Goal: Check status

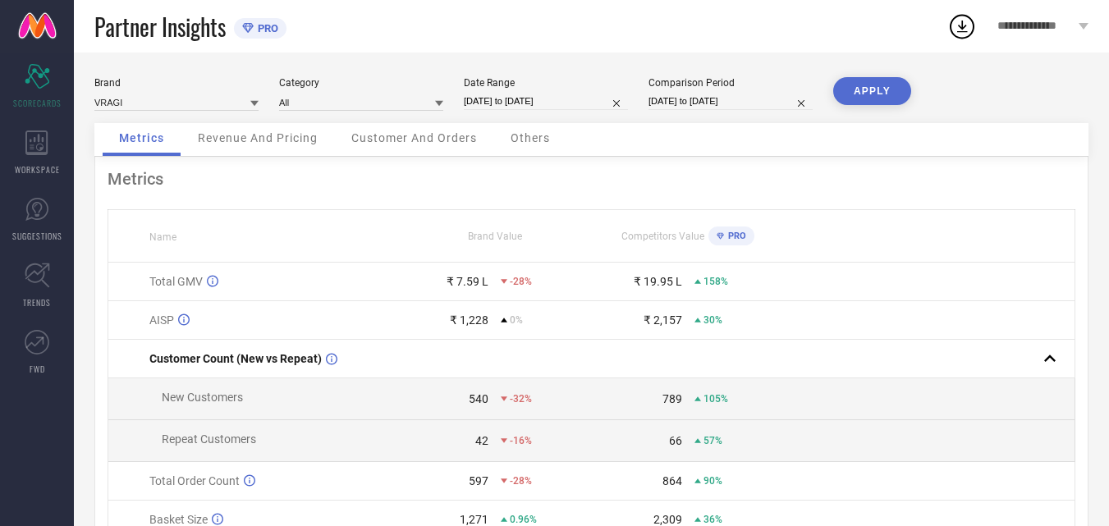
select select "7"
select select "2025"
select select "8"
select select "2025"
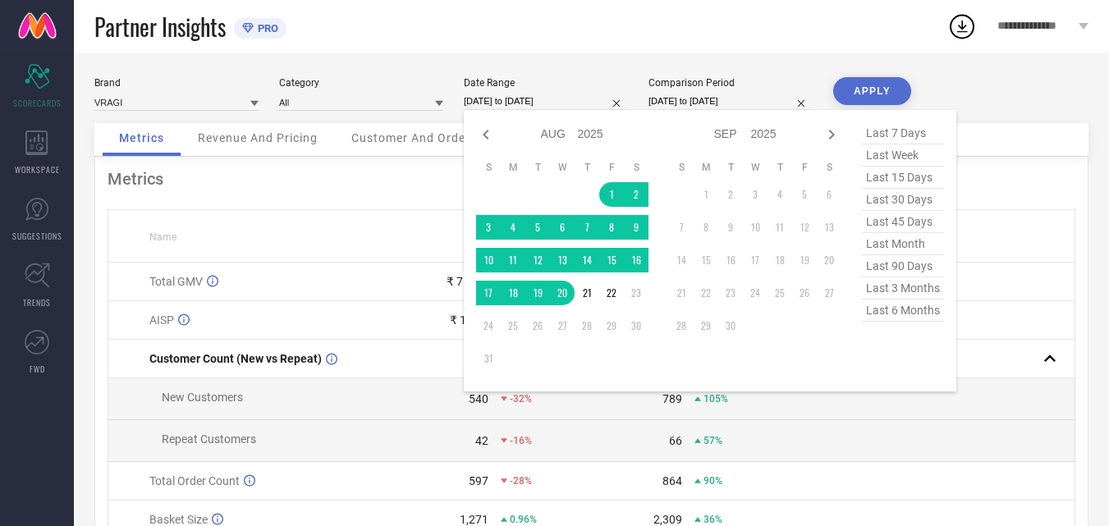
click at [579, 105] on input "[DATE] to [DATE]" at bounding box center [546, 101] width 164 height 17
click at [606, 195] on td "1" at bounding box center [611, 194] width 25 height 25
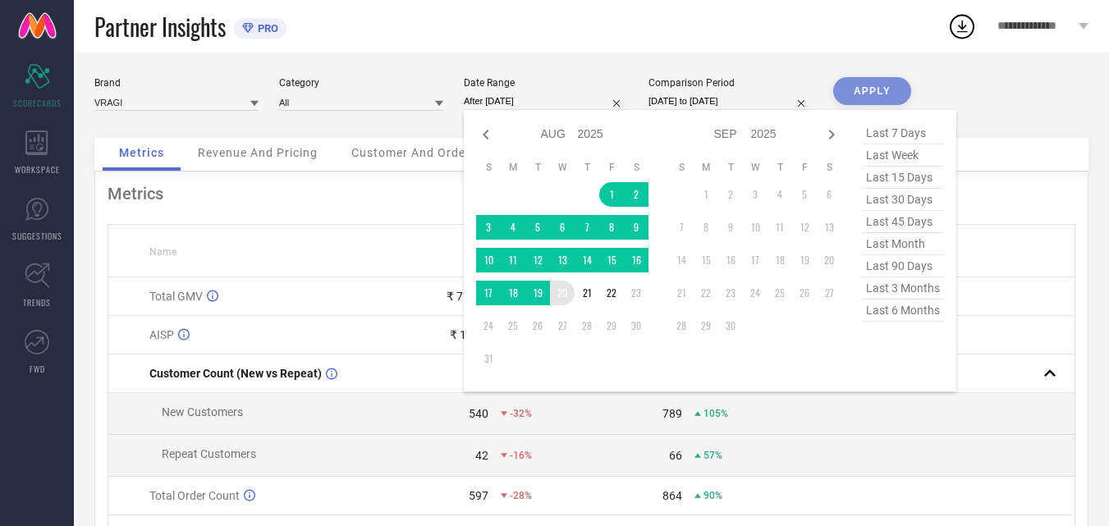
type input "[DATE] to [DATE]"
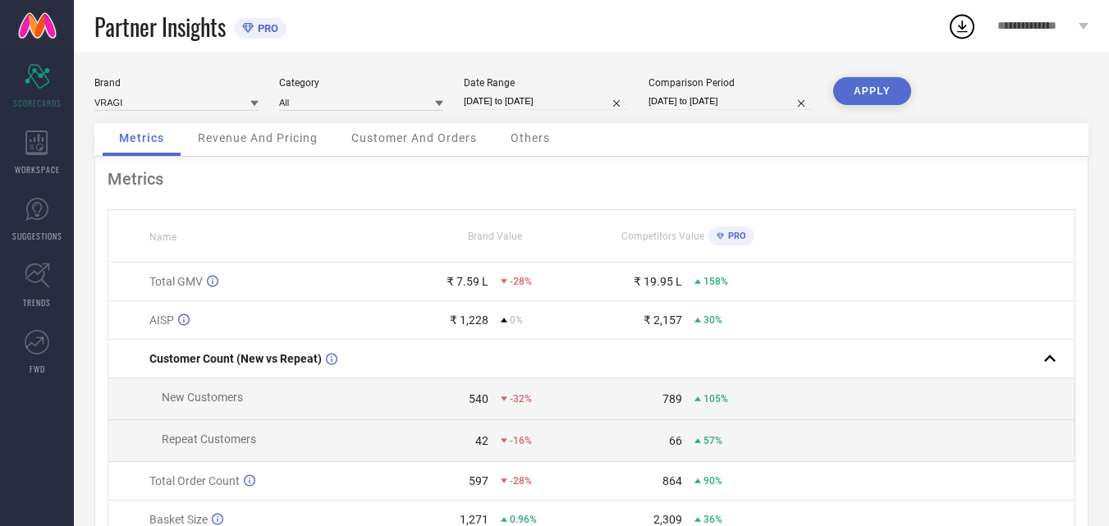
drag, startPoint x: 861, startPoint y: 63, endPoint x: 860, endPoint y: 85, distance: 21.4
click at [862, 63] on div "Brand VRAGI Category All Date Range [DATE] to [DATE] Comparison Period [DATE] t…" at bounding box center [591, 368] width 1035 height 630
click at [855, 100] on button "APPLY" at bounding box center [872, 91] width 78 height 28
select select "7"
select select "2025"
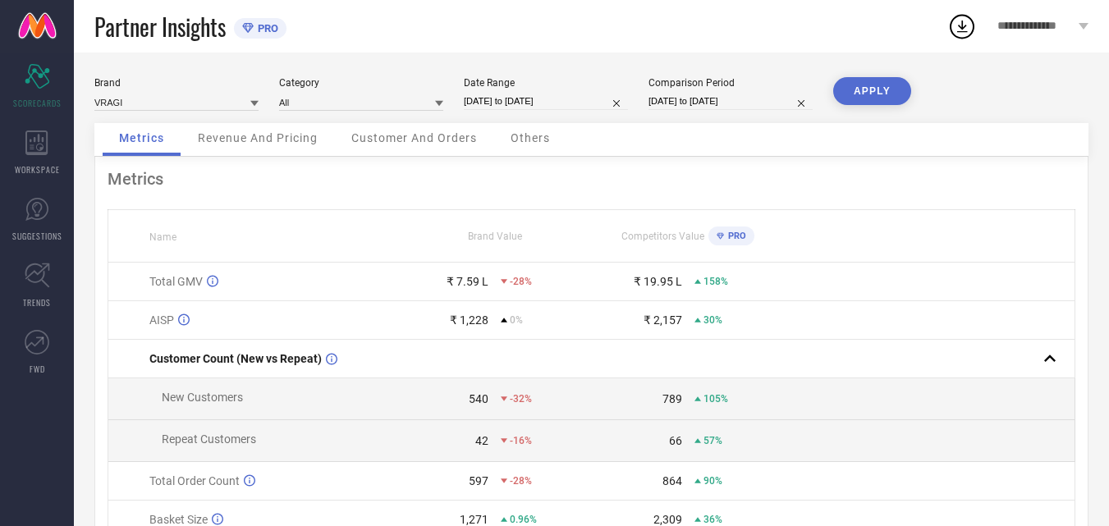
select select "8"
select select "2025"
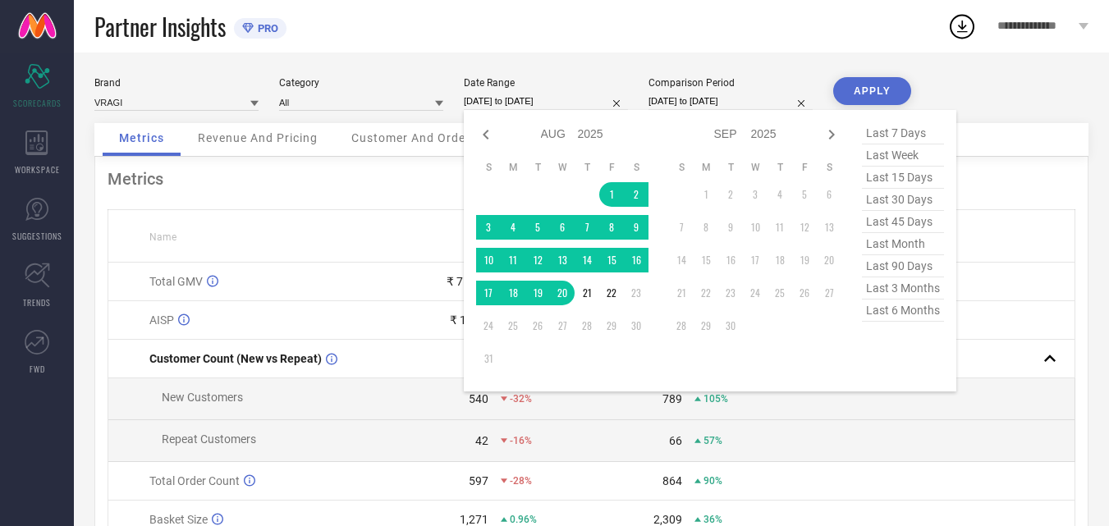
click at [540, 101] on input "[DATE] to [DATE]" at bounding box center [546, 101] width 164 height 17
click at [492, 132] on icon at bounding box center [486, 135] width 20 height 20
select select "6"
select select "2025"
select select "7"
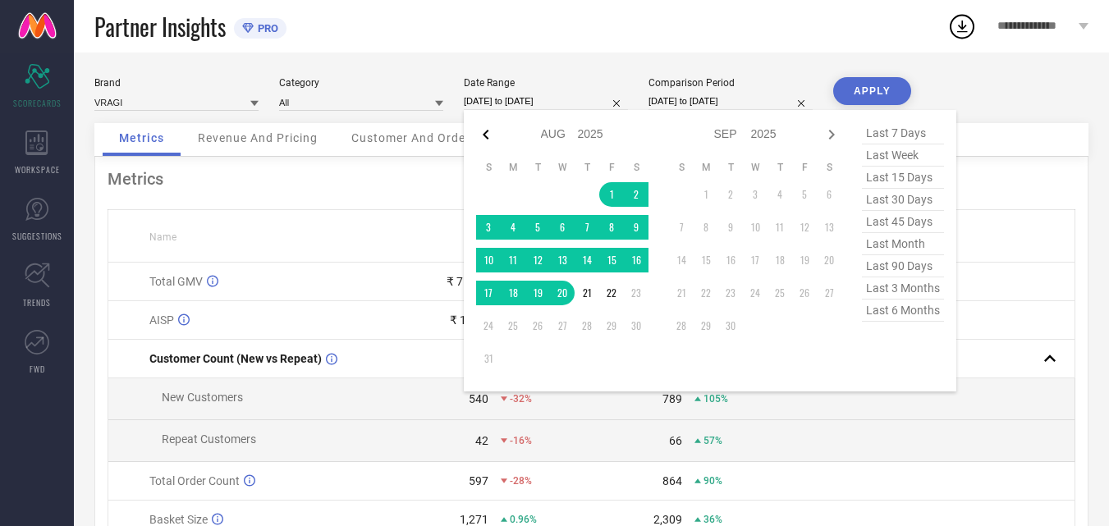
select select "2025"
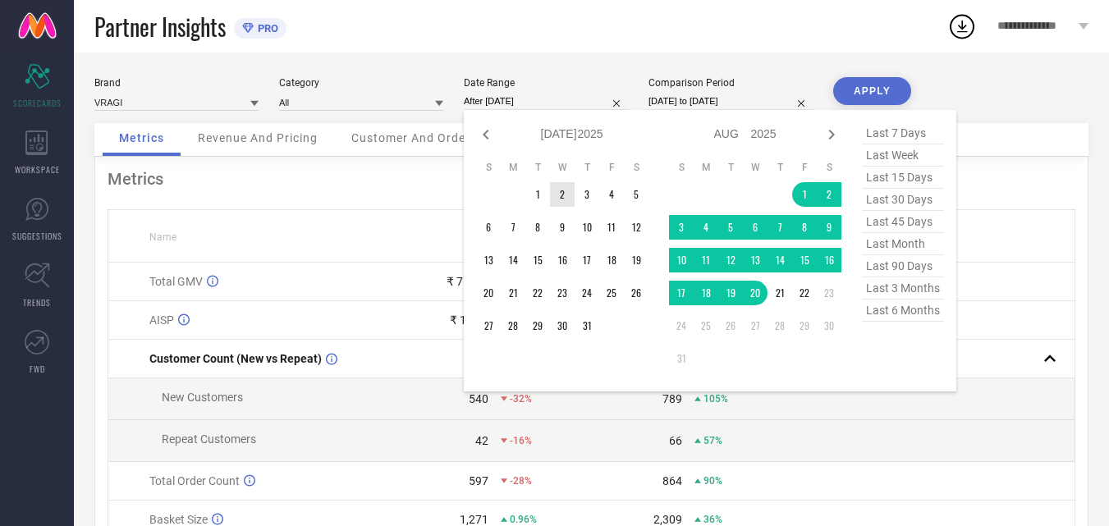
click at [542, 199] on td "1" at bounding box center [537, 194] width 25 height 25
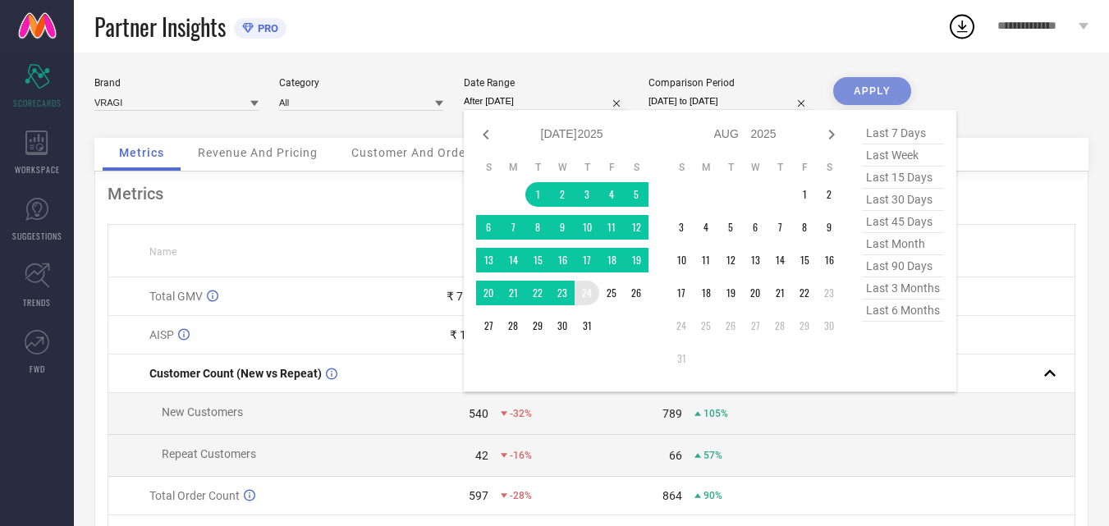
type input "[DATE] to [DATE]"
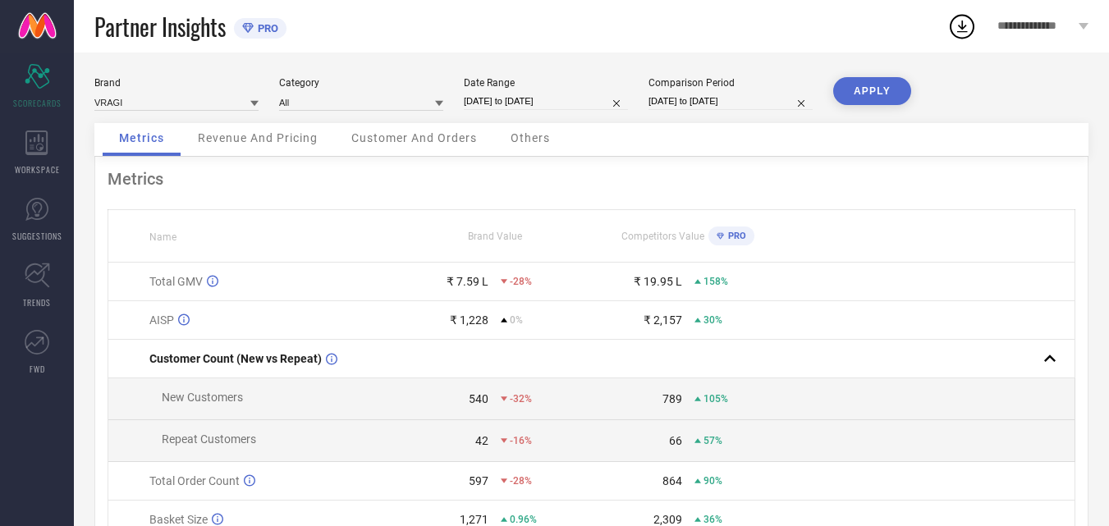
click at [865, 71] on div "Brand VRAGI Category All Date Range [DATE] to [DATE] Comparison Period [DATE] t…" at bounding box center [591, 368] width 1035 height 630
click at [866, 90] on button "APPLY" at bounding box center [872, 91] width 78 height 28
drag, startPoint x: 389, startPoint y: 307, endPoint x: 783, endPoint y: 300, distance: 394.1
click at [783, 300] on tbody "Total GMV ₹ 14.38 L 37% ₹ 15.62 L 102% AISP ₹ 1,166 -5.04% ₹ 2,049 23% Customer…" at bounding box center [591, 440] width 967 height 354
drag, startPoint x: 452, startPoint y: 284, endPoint x: 700, endPoint y: 293, distance: 248.9
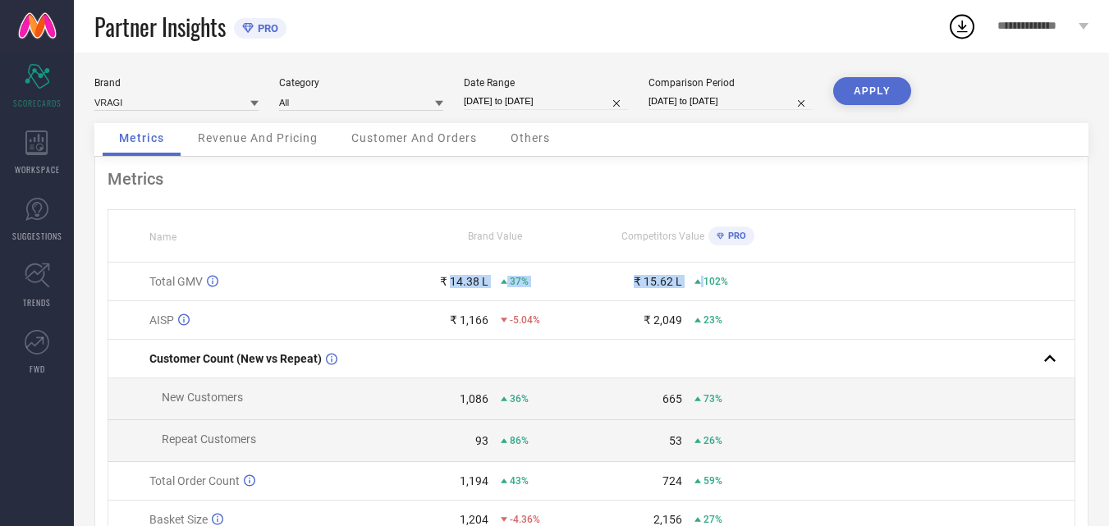
click at [704, 289] on tr "Total GMV ₹ 14.38 L 37% ₹ 15.62 L 102%" at bounding box center [591, 282] width 967 height 39
drag, startPoint x: 419, startPoint y: 313, endPoint x: 821, endPoint y: 323, distance: 402.4
click at [819, 324] on tr "AISP ₹ 1,166 -5.04% ₹ 2,049 23%" at bounding box center [591, 320] width 967 height 39
click at [823, 321] on td at bounding box center [930, 320] width 290 height 39
